Goal: Transaction & Acquisition: Purchase product/service

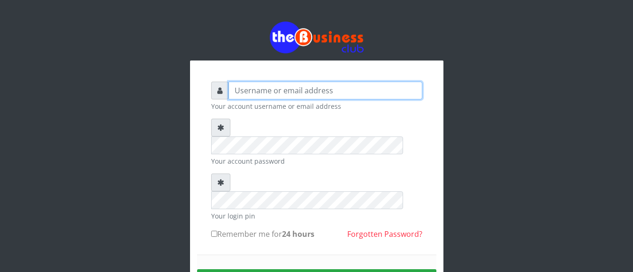
type input "[EMAIL_ADDRESS][DOMAIN_NAME]"
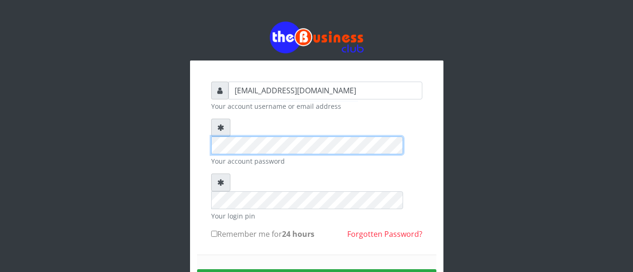
click at [182, 129] on div "anthony4christy2k@gmail.com Your account username or email address Your account…" at bounding box center [316, 184] width 535 height 368
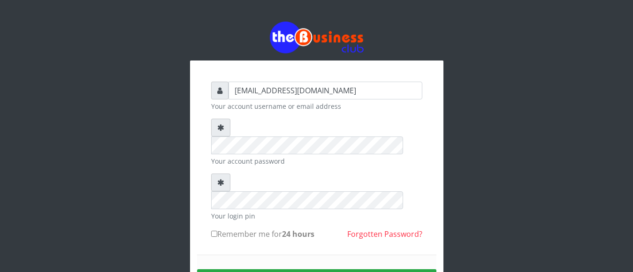
click at [213, 231] on input "Remember me for 24 hours" at bounding box center [214, 234] width 6 height 6
checkbox input "true"
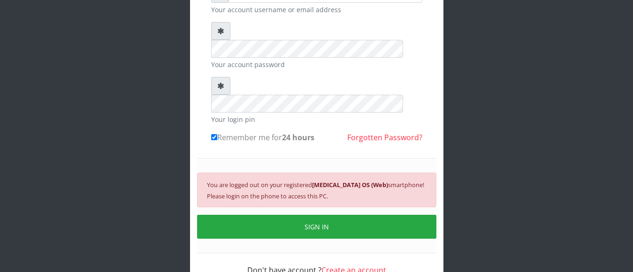
scroll to position [103, 0]
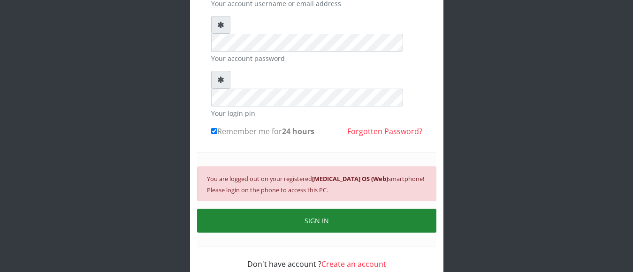
click at [406, 209] on button "SIGN IN" at bounding box center [316, 221] width 239 height 24
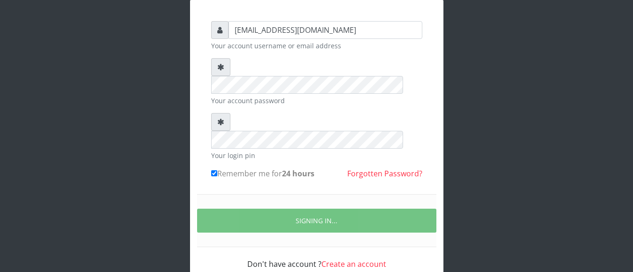
scroll to position [91, 0]
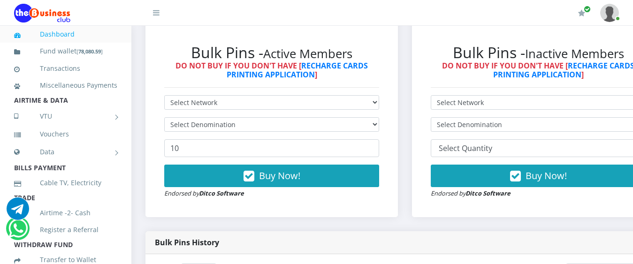
scroll to position [281, 0]
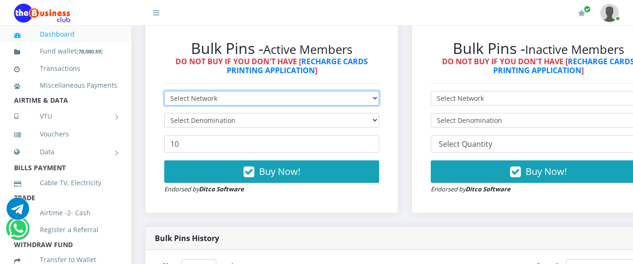
click at [379, 91] on select "Select Network MTN Globacom 9Mobile Airtel" at bounding box center [271, 98] width 215 height 15
select select "Glo"
click at [164, 91] on select "Select Network MTN Globacom 9Mobile Airtel" at bounding box center [271, 98] width 215 height 15
click at [258, 94] on select "Select Network MTN Globacom 9Mobile Airtel" at bounding box center [271, 98] width 215 height 15
select select "MTN"
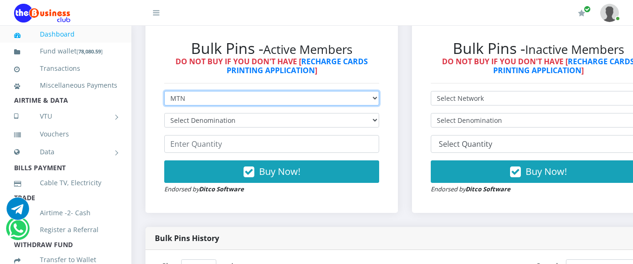
click at [164, 91] on select "Select Network MTN Globacom 9Mobile Airtel" at bounding box center [271, 98] width 215 height 15
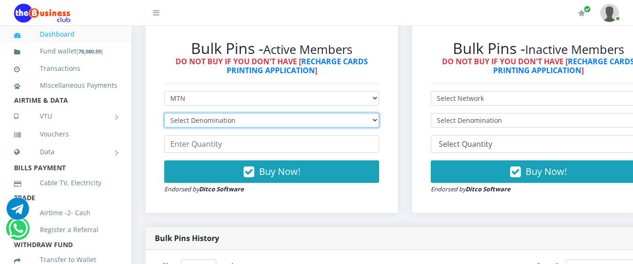
click at [249, 113] on select "Select Denomination MTN NGN100 - ₦96.99 MTN NGN200 - ₦193.98 MTN NGN400 - ₦387.…" at bounding box center [271, 120] width 215 height 15
select select "96.99-100"
click at [164, 113] on select "Select Denomination MTN NGN100 - ₦96.99 MTN NGN200 - ₦193.98 MTN NGN400 - ₦387.…" at bounding box center [271, 120] width 215 height 15
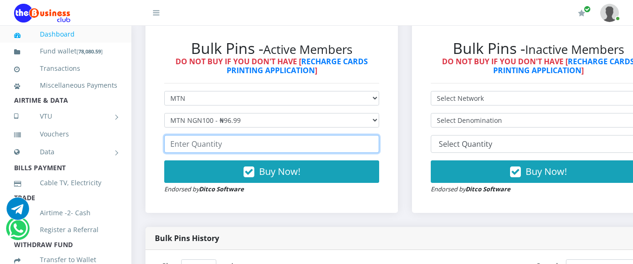
click at [213, 135] on input "number" at bounding box center [271, 144] width 215 height 18
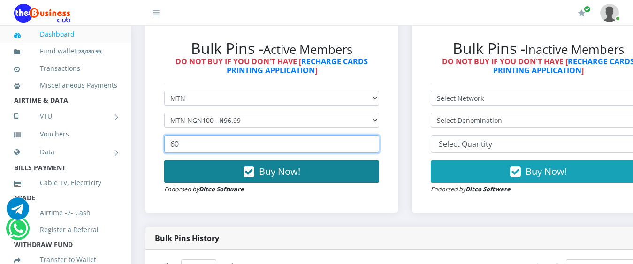
type input "60"
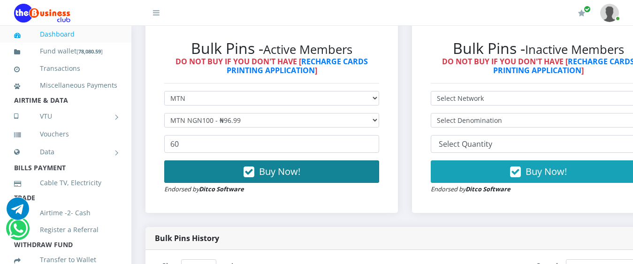
click at [268, 165] on span "Buy Now!" at bounding box center [279, 171] width 41 height 13
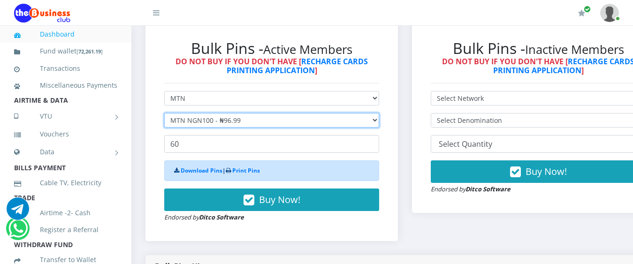
click at [218, 113] on select "Select Denomination MTN NGN100 - ₦96.99 MTN NGN200 - ₦193.98 MTN NGN400 - ₦387.…" at bounding box center [271, 120] width 215 height 15
click at [164, 113] on select "Select Denomination MTN NGN100 - ₦96.99 MTN NGN200 - ₦193.98 MTN NGN400 - ₦387.…" at bounding box center [271, 120] width 215 height 15
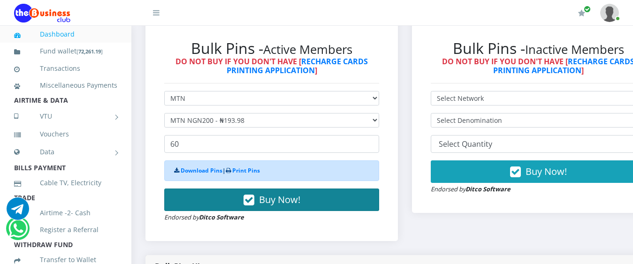
click at [280, 193] on span "Buy Now!" at bounding box center [279, 199] width 41 height 13
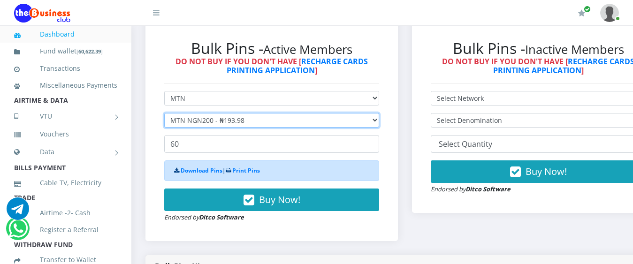
click at [192, 113] on select "Select Denomination MTN NGN100 - ₦96.99 MTN NGN200 - ₦193.98 MTN NGN400 - ₦387.…" at bounding box center [271, 120] width 215 height 15
select select "484.95-500"
click at [164, 113] on select "Select Denomination MTN NGN100 - ₦96.99 MTN NGN200 - ₦193.98 MTN NGN400 - ₦387.…" at bounding box center [271, 120] width 215 height 15
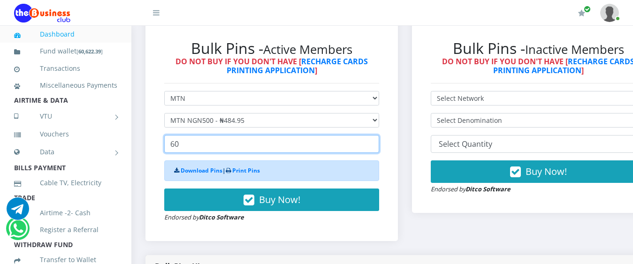
drag, startPoint x: 190, startPoint y: 129, endPoint x: 134, endPoint y: 129, distance: 56.8
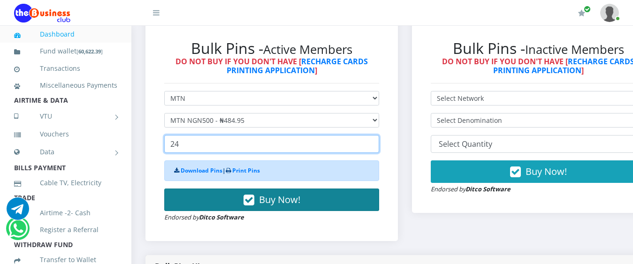
type input "24"
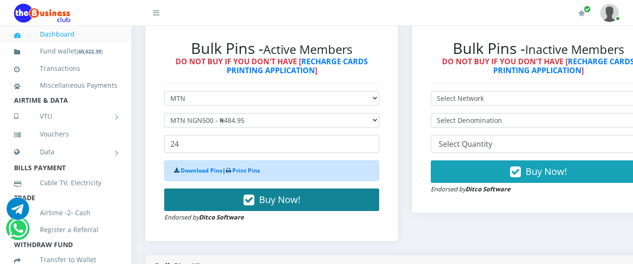
click at [295, 195] on span "Buy Now!" at bounding box center [279, 199] width 41 height 13
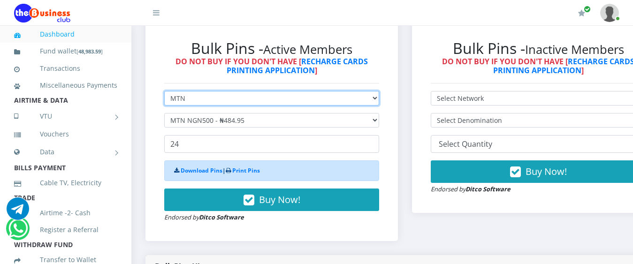
click at [190, 91] on select "Select Network MTN Globacom 9Mobile Airtel" at bounding box center [271, 98] width 215 height 15
select select "9Mobile"
click at [164, 91] on select "Select Network MTN Globacom 9Mobile Airtel" at bounding box center [271, 98] width 215 height 15
click at [181, 91] on select "Select Network MTN Globacom 9Mobile Airtel" at bounding box center [271, 98] width 215 height 15
select select "Airtel"
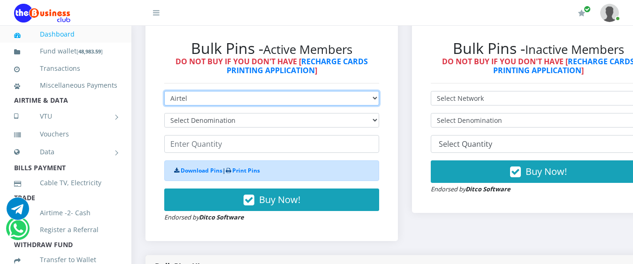
click at [164, 91] on select "Select Network MTN Globacom 9Mobile Airtel" at bounding box center [271, 98] width 215 height 15
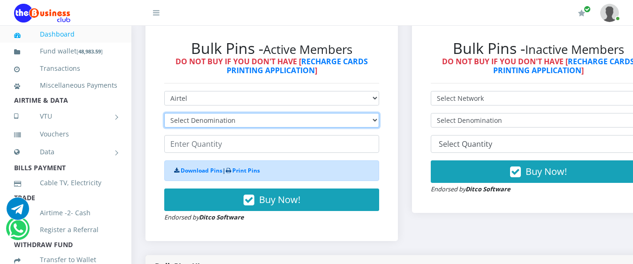
click at [188, 113] on select "Select Denomination Airtel NGN100 - ₦96.38 Airtel NGN200 - ₦192.76 Airtel NGN50…" at bounding box center [271, 120] width 215 height 15
select select "96.38-100"
click at [164, 113] on select "Select Denomination Airtel NGN100 - ₦96.38 Airtel NGN200 - ₦192.76 Airtel NGN50…" at bounding box center [271, 120] width 215 height 15
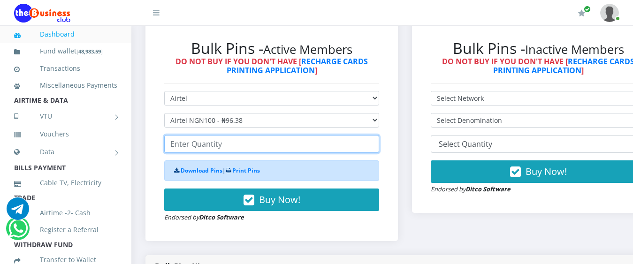
click at [206, 136] on input "number" at bounding box center [271, 144] width 215 height 18
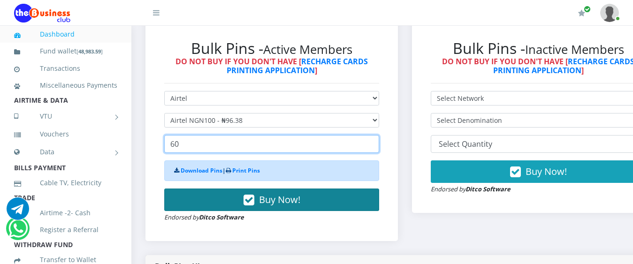
type input "60"
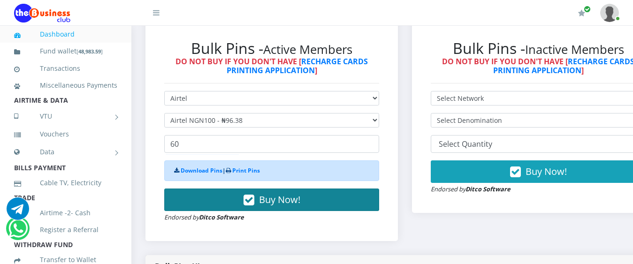
click at [283, 201] on button "Buy Now!" at bounding box center [271, 200] width 215 height 23
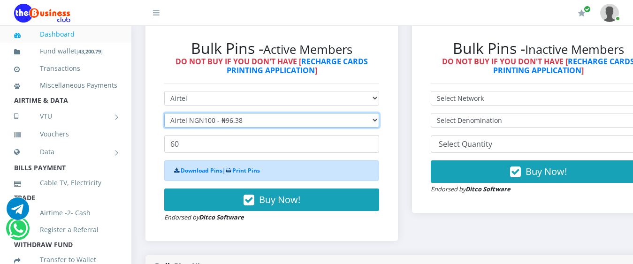
click at [209, 113] on select "Select Denomination Airtel NGN100 - ₦96.38 Airtel NGN200 - ₦192.76 Airtel NGN50…" at bounding box center [271, 120] width 215 height 15
click at [164, 113] on select "Select Denomination Airtel NGN100 - ₦96.38 Airtel NGN200 - ₦192.76 Airtel NGN50…" at bounding box center [271, 120] width 215 height 15
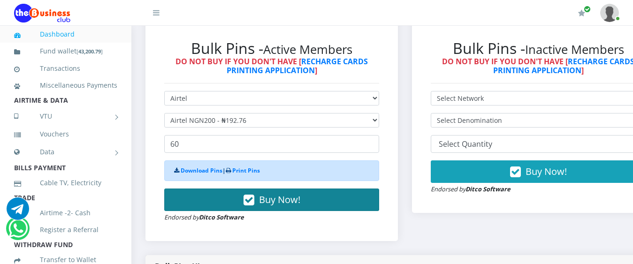
click at [276, 193] on span "Buy Now!" at bounding box center [279, 199] width 41 height 13
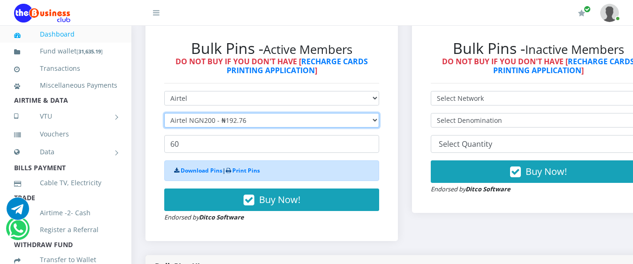
click at [187, 113] on select "Select Denomination Airtel NGN100 - ₦96.38 Airtel NGN200 - ₦192.76 Airtel NGN50…" at bounding box center [271, 120] width 215 height 15
select select "481.9-500"
click at [164, 113] on select "Select Denomination Airtel NGN100 - ₦96.38 Airtel NGN200 - ₦192.76 Airtel NGN50…" at bounding box center [271, 120] width 215 height 15
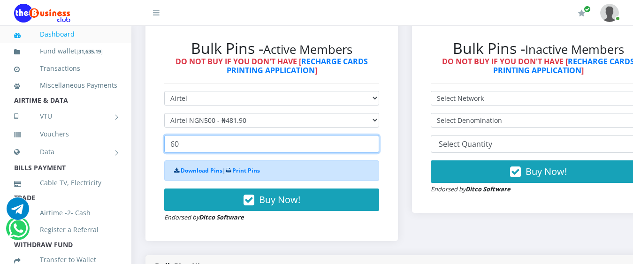
drag, startPoint x: 193, startPoint y: 136, endPoint x: 137, endPoint y: 121, distance: 58.1
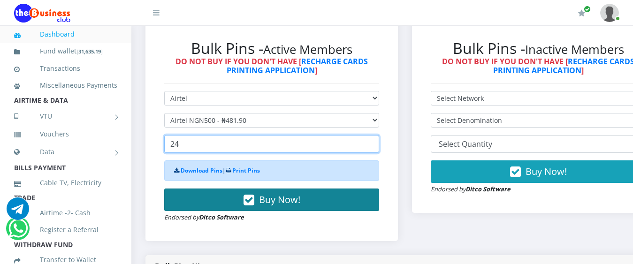
type input "24"
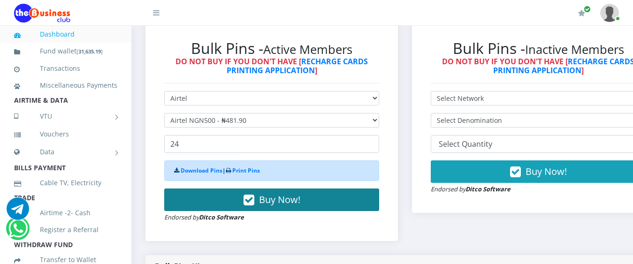
click at [306, 194] on button "Buy Now!" at bounding box center [271, 200] width 215 height 23
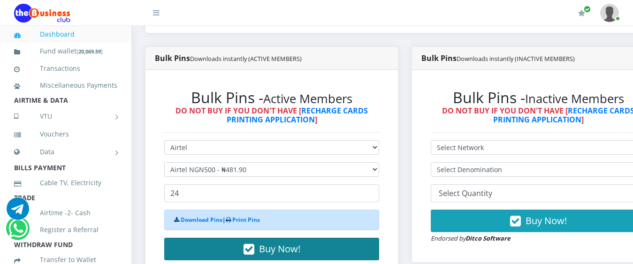
scroll to position [235, 0]
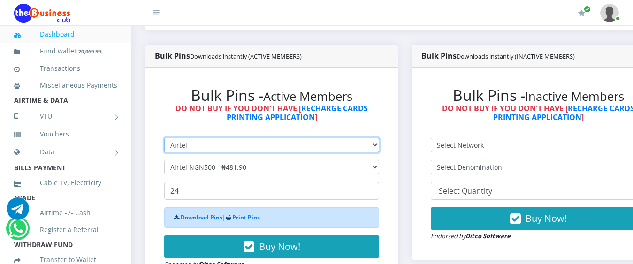
click at [184, 140] on select "Select Network MTN Globacom 9Mobile Airtel" at bounding box center [271, 145] width 215 height 15
select select "Glo"
click at [164, 138] on select "Select Network MTN Globacom 9Mobile Airtel" at bounding box center [271, 145] width 215 height 15
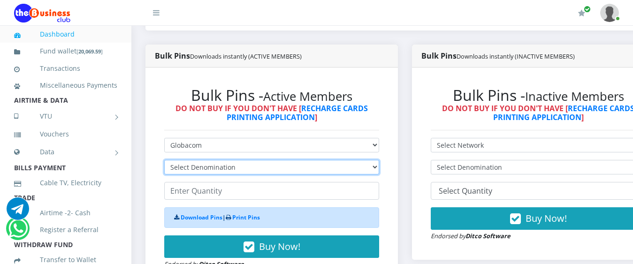
click at [192, 160] on select "Select Denomination Glo NGN100 - ₦96.55 Glo NGN200 - ₦193.10 Glo NGN500 - ₦482.…" at bounding box center [271, 167] width 215 height 15
select select "96.55-100"
click at [164, 160] on select "Select Denomination Glo NGN100 - ₦96.55 Glo NGN200 - ₦193.10 Glo NGN500 - ₦482.…" at bounding box center [271, 167] width 215 height 15
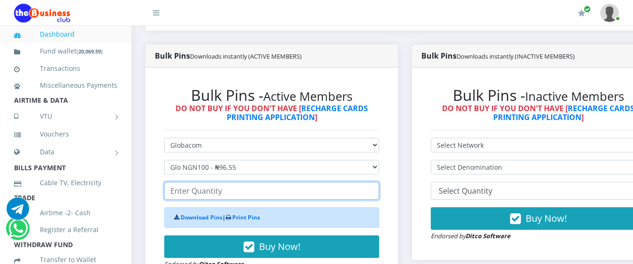
click at [218, 182] on input "number" at bounding box center [271, 191] width 215 height 18
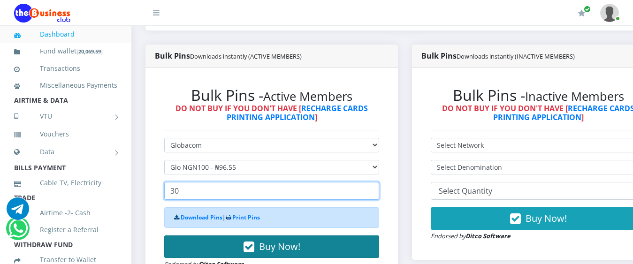
type input "30"
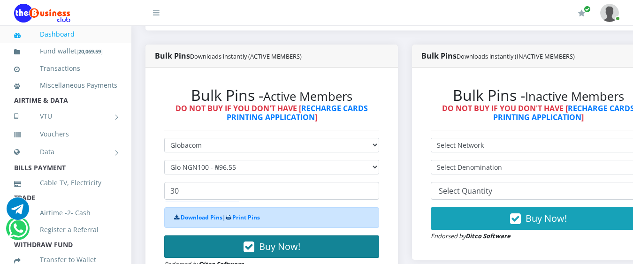
click at [322, 236] on button "Buy Now!" at bounding box center [271, 246] width 215 height 23
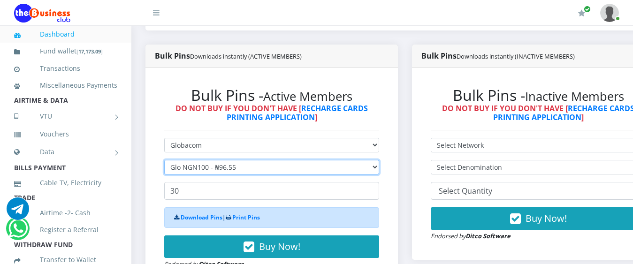
click at [193, 160] on select "Select Denomination Glo NGN100 - ₦96.55 Glo NGN200 - ₦193.10 Glo NGN500 - ₦482.…" at bounding box center [271, 167] width 215 height 15
click at [164, 160] on select "Select Denomination Glo NGN100 - ₦96.55 Glo NGN200 - ₦193.10 Glo NGN500 - ₦482.…" at bounding box center [271, 167] width 215 height 15
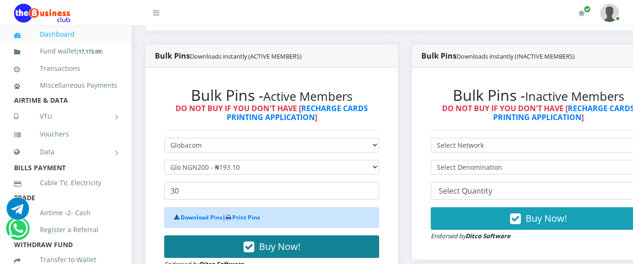
click at [297, 240] on span "Buy Now!" at bounding box center [279, 246] width 41 height 13
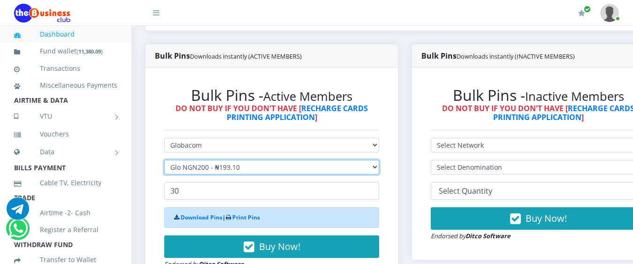
click at [204, 160] on select "Select Denomination Glo NGN100 - ₦96.55 Glo NGN200 - ₦193.10 Glo NGN500 - ₦482.…" at bounding box center [271, 167] width 215 height 15
select select "482.75-500"
click at [164, 160] on select "Select Denomination Glo NGN100 - ₦96.55 Glo NGN200 - ₦193.10 Glo NGN500 - ₦482.…" at bounding box center [271, 167] width 215 height 15
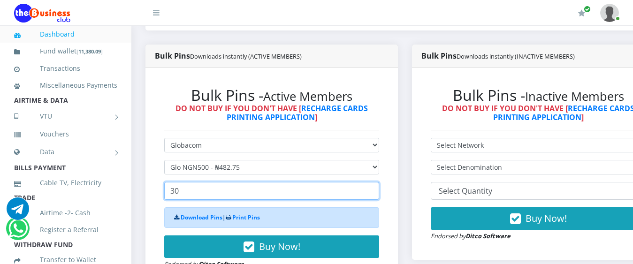
drag, startPoint x: 200, startPoint y: 184, endPoint x: 125, endPoint y: 173, distance: 75.9
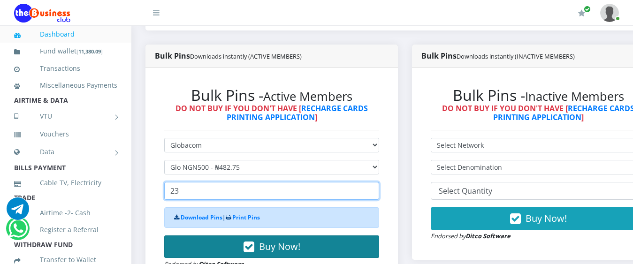
type input "23"
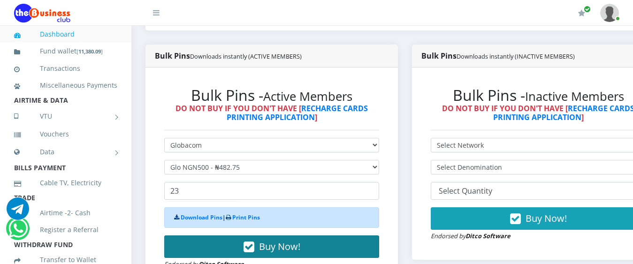
click at [290, 243] on span "Buy Now!" at bounding box center [279, 246] width 41 height 13
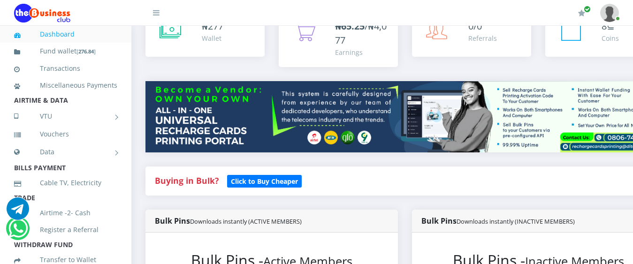
scroll to position [188, 0]
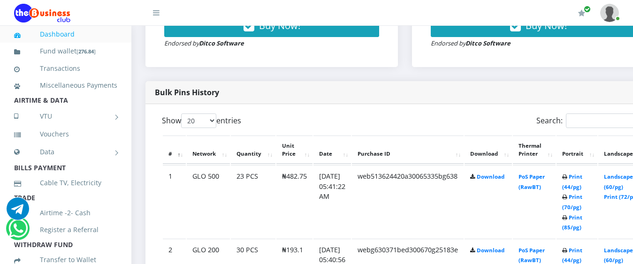
scroll to position [444, 0]
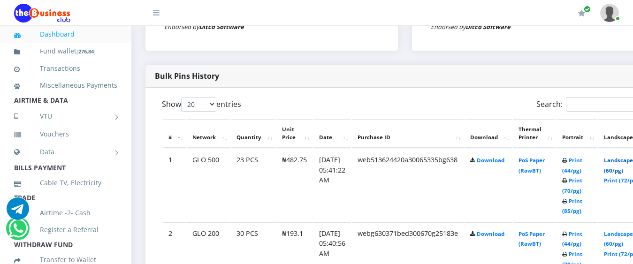
click at [624, 157] on link "Landscape (60/pg)" at bounding box center [618, 165] width 29 height 17
click at [628, 231] on link "Landscape (60/pg)" at bounding box center [618, 239] width 29 height 17
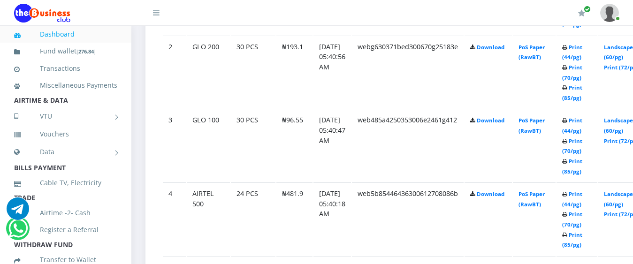
scroll to position [677, 0]
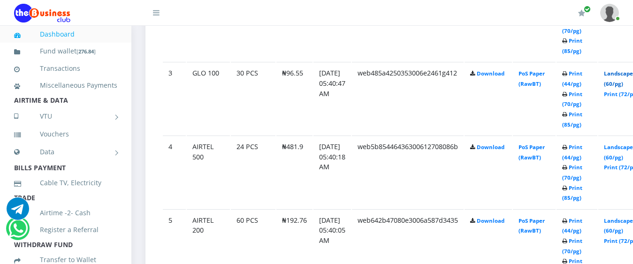
click at [628, 70] on link "Landscape (60/pg)" at bounding box center [618, 78] width 29 height 17
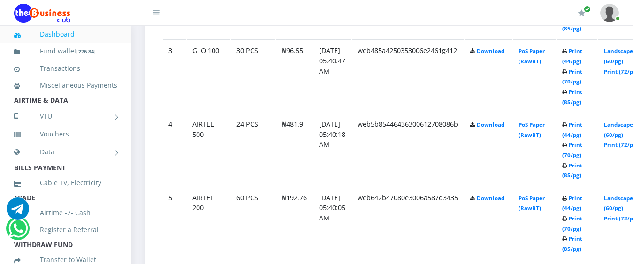
scroll to position [677, 0]
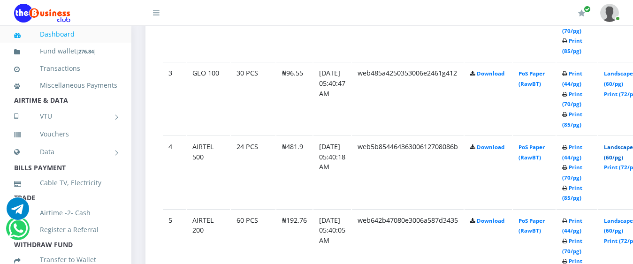
click at [628, 144] on link "Landscape (60/pg)" at bounding box center [618, 152] width 29 height 17
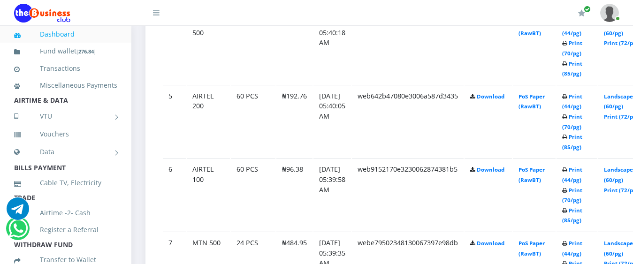
scroll to position [818, 0]
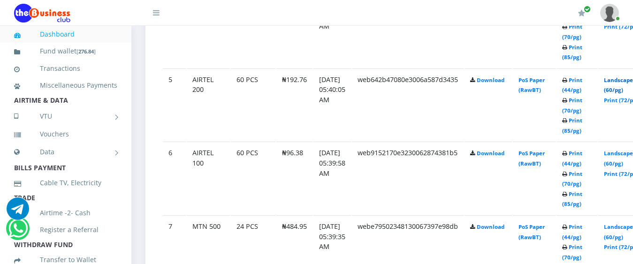
click at [628, 76] on link "Landscape (60/pg)" at bounding box center [618, 84] width 29 height 17
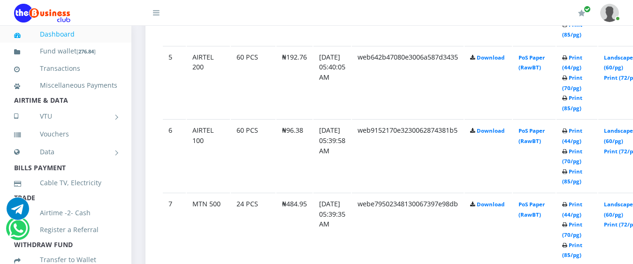
scroll to position [818, 0]
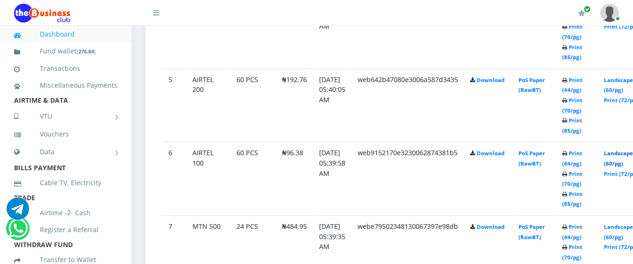
click at [625, 150] on link "Landscape (60/pg)" at bounding box center [618, 158] width 29 height 17
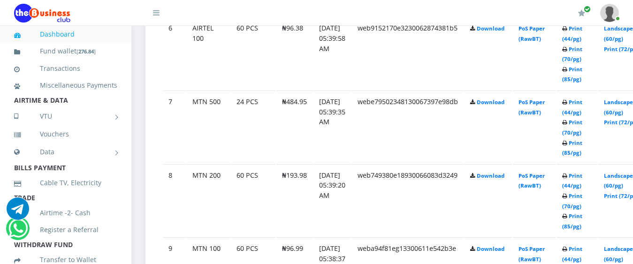
scroll to position [959, 0]
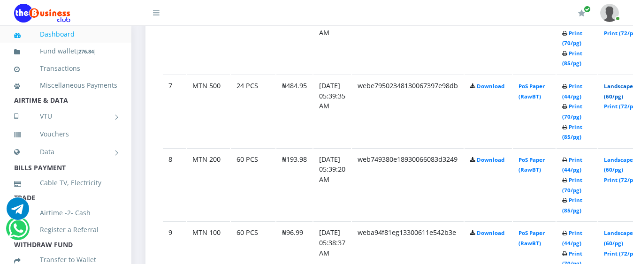
click at [628, 83] on link "Landscape (60/pg)" at bounding box center [618, 91] width 29 height 17
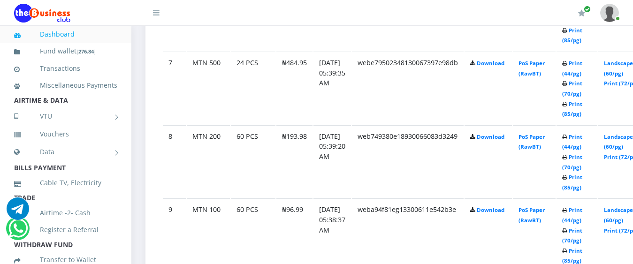
scroll to position [959, 0]
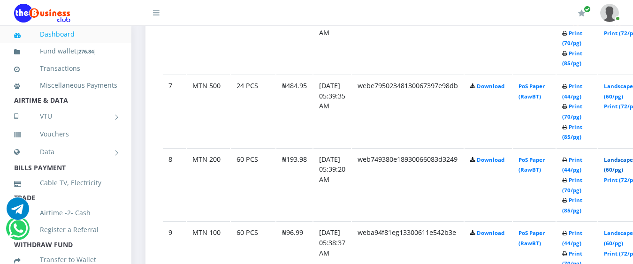
click at [623, 156] on link "Landscape (60/pg)" at bounding box center [618, 164] width 29 height 17
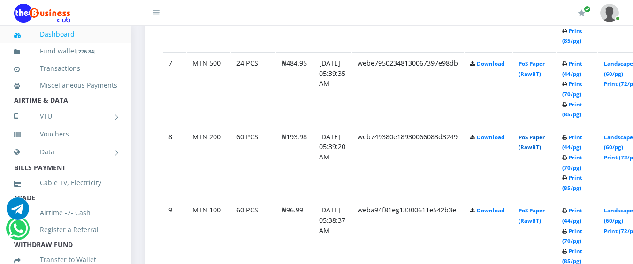
scroll to position [959, 0]
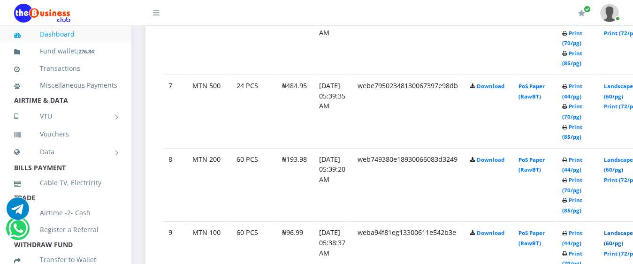
click at [623, 229] on link "Landscape (60/pg)" at bounding box center [618, 237] width 29 height 17
